Goal: Navigation & Orientation: Find specific page/section

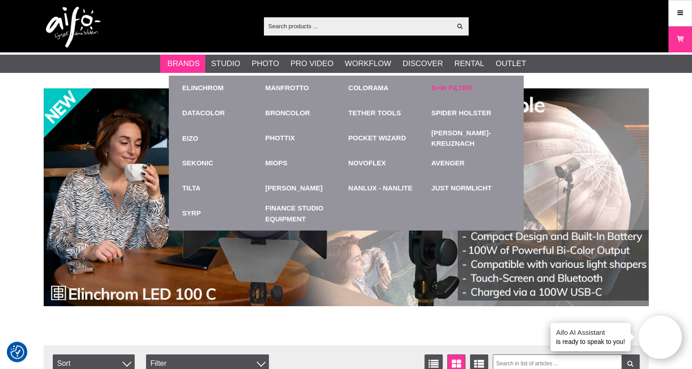
click at [446, 89] on link "B+W Filter" at bounding box center [451, 88] width 41 height 10
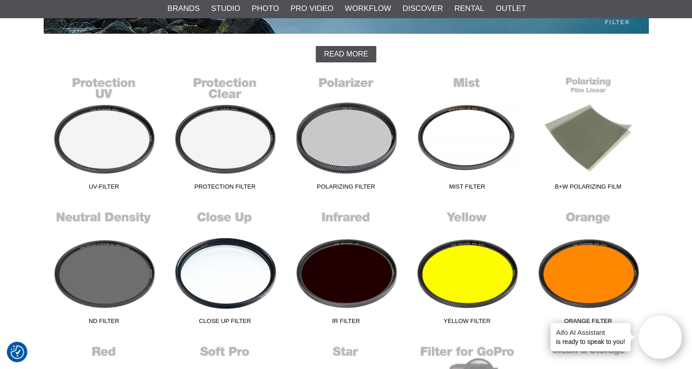
scroll to position [209, 0]
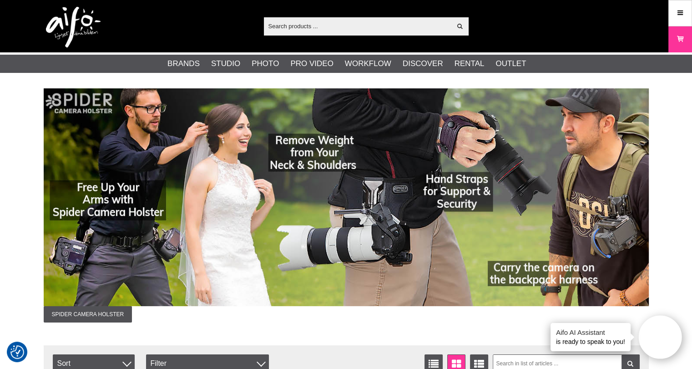
drag, startPoint x: 120, startPoint y: 9, endPoint x: 117, endPoint y: 15, distance: 6.9
click at [117, 15] on div "Show all Products Categories out of products Your search for yielded no hits. P…" at bounding box center [346, 26] width 619 height 52
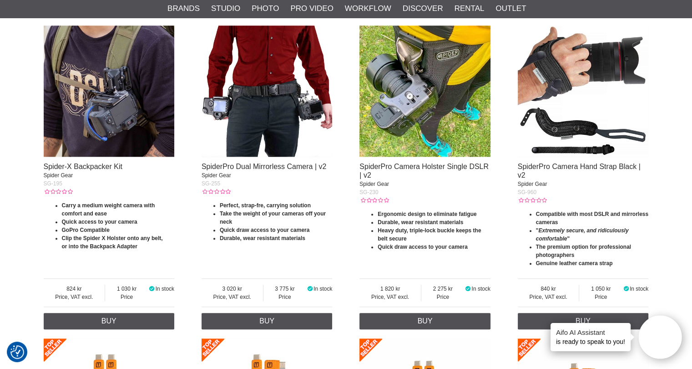
scroll to position [956, 0]
